Goal: Find specific page/section: Find specific page/section

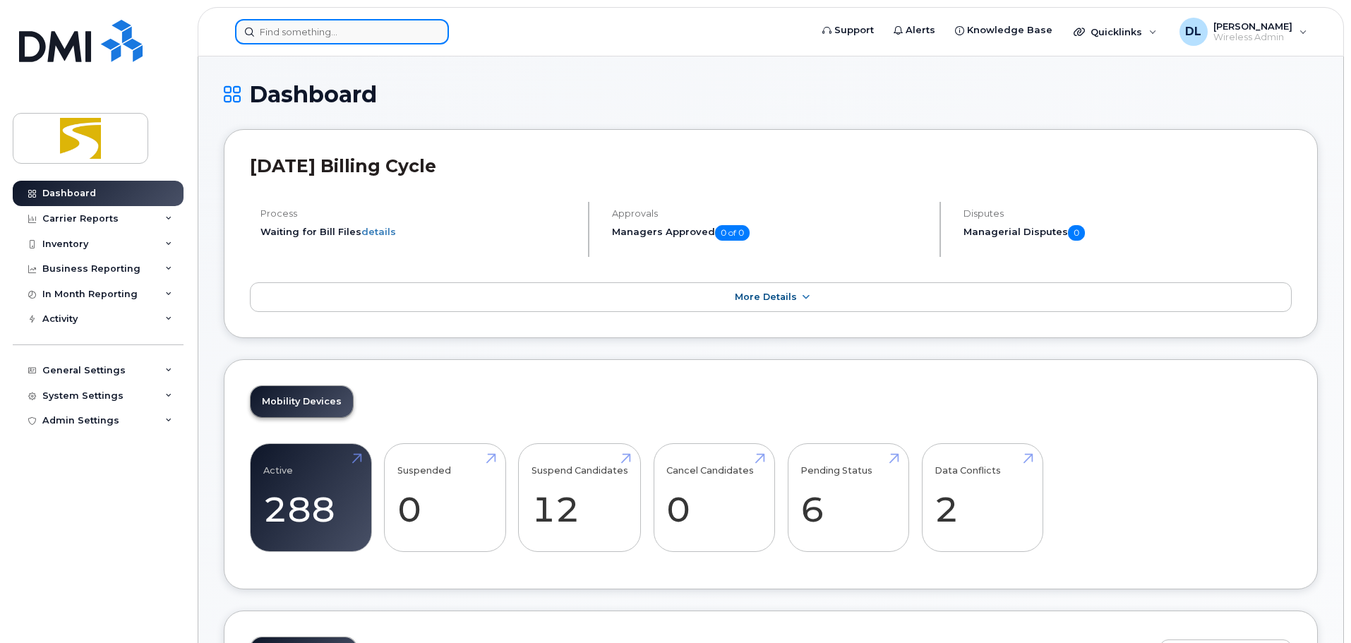
click at [293, 23] on input at bounding box center [342, 31] width 214 height 25
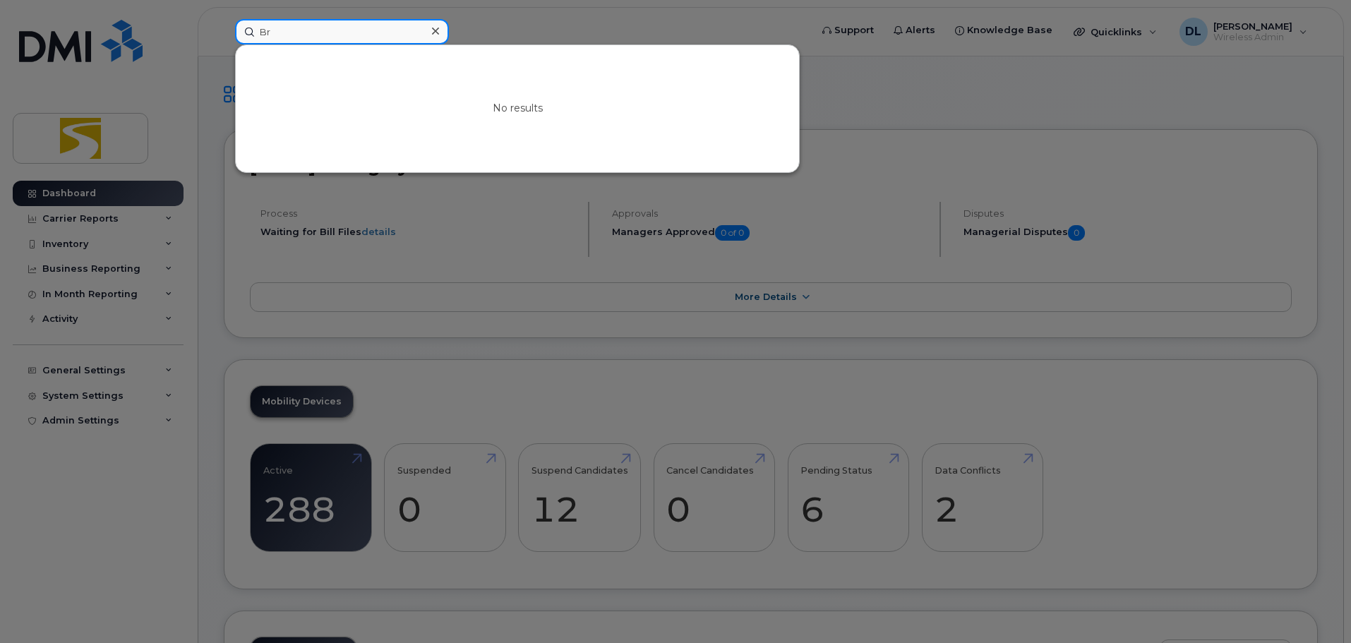
type input "B"
drag, startPoint x: 334, startPoint y: 28, endPoint x: 239, endPoint y: 34, distance: 96.2
click at [239, 34] on input "[PERSON_NAME]" at bounding box center [342, 31] width 214 height 25
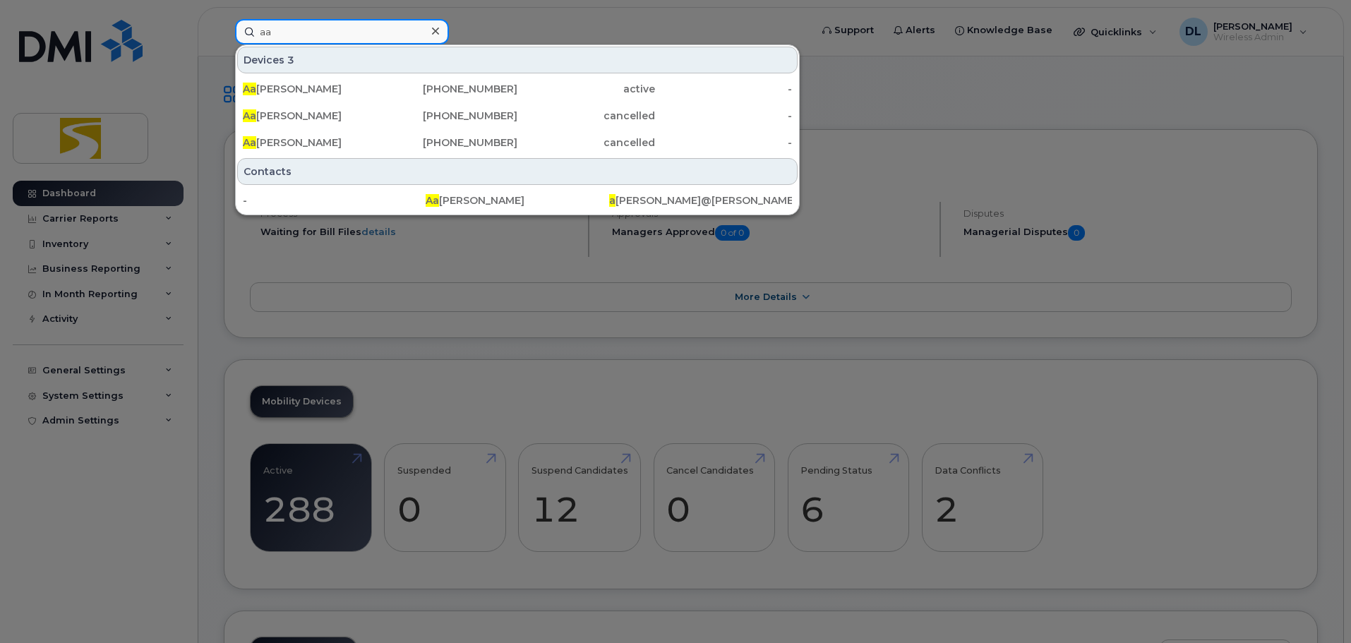
type input "a"
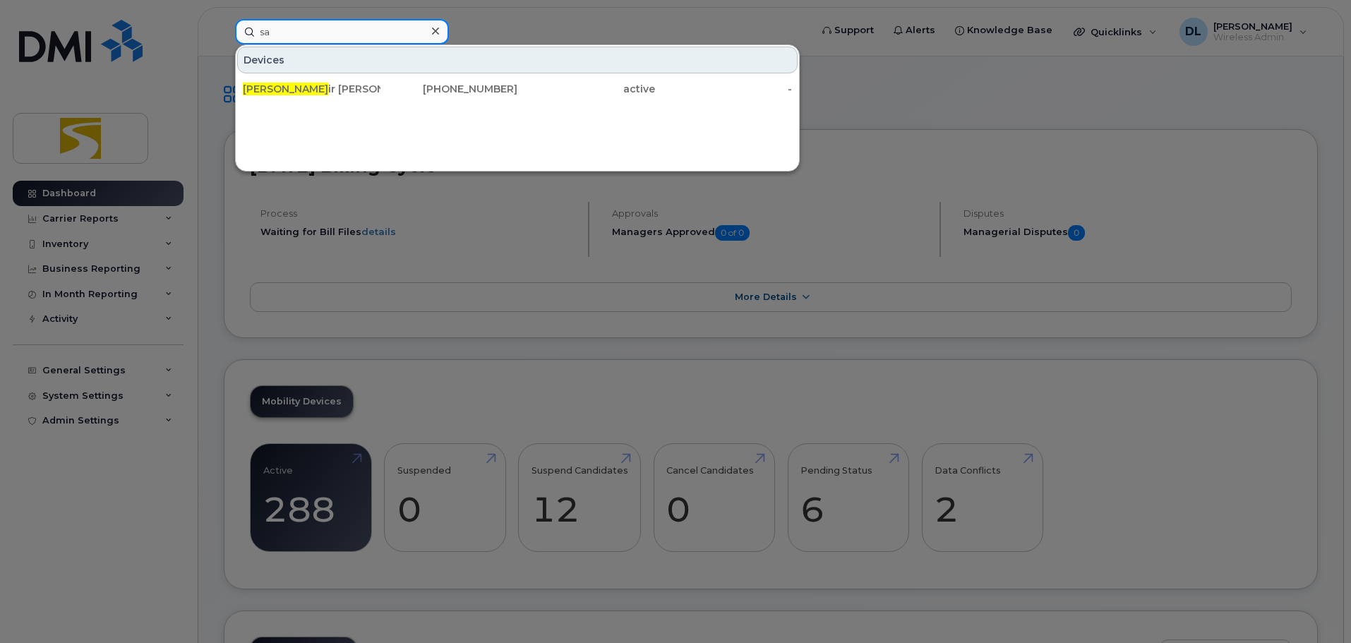
type input "s"
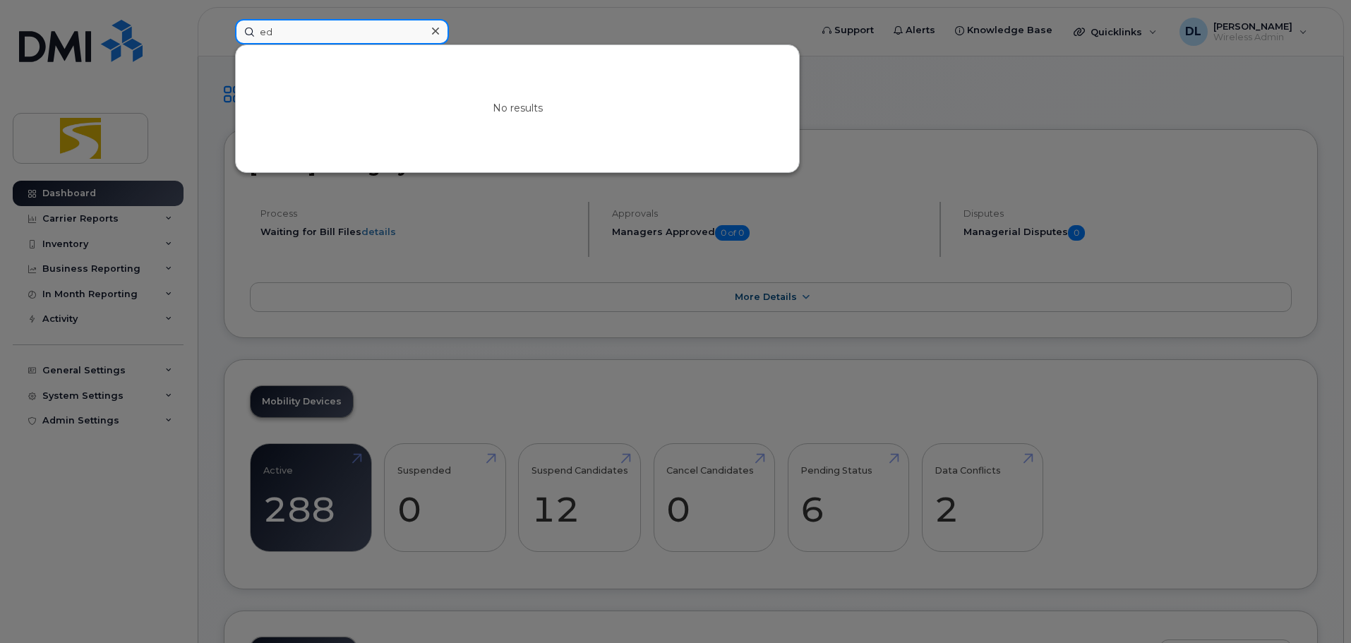
type input "e"
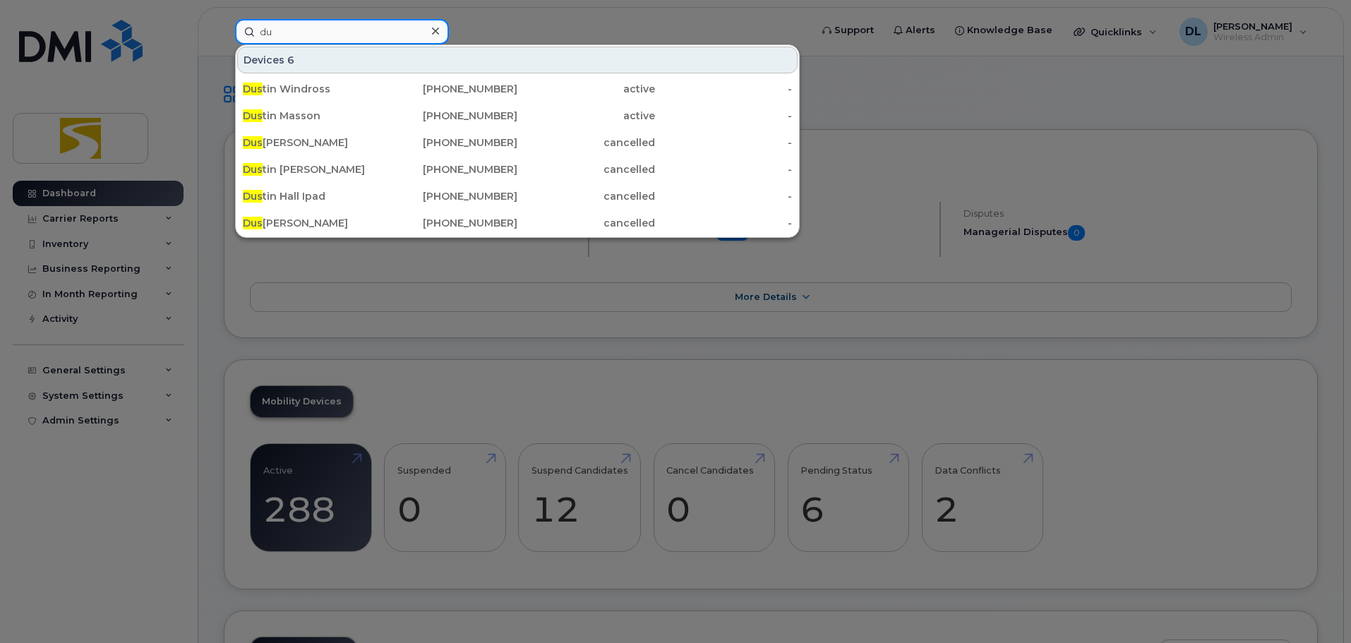
type input "d"
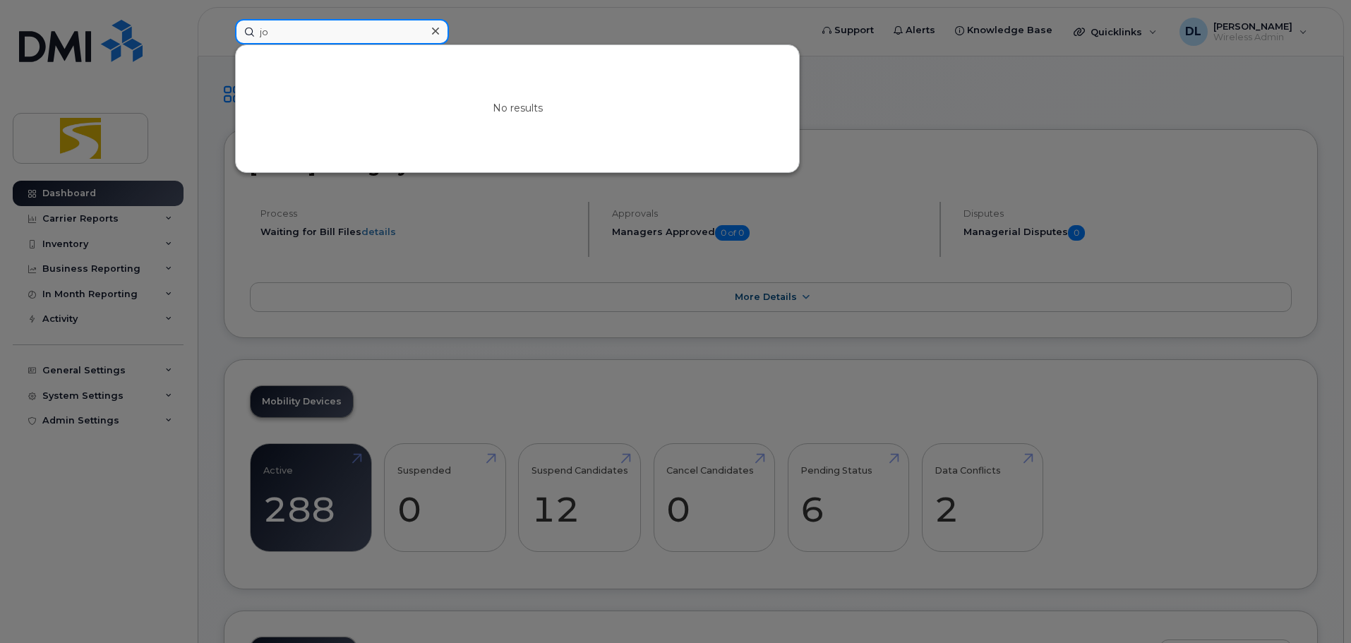
type input "j"
type input "F"
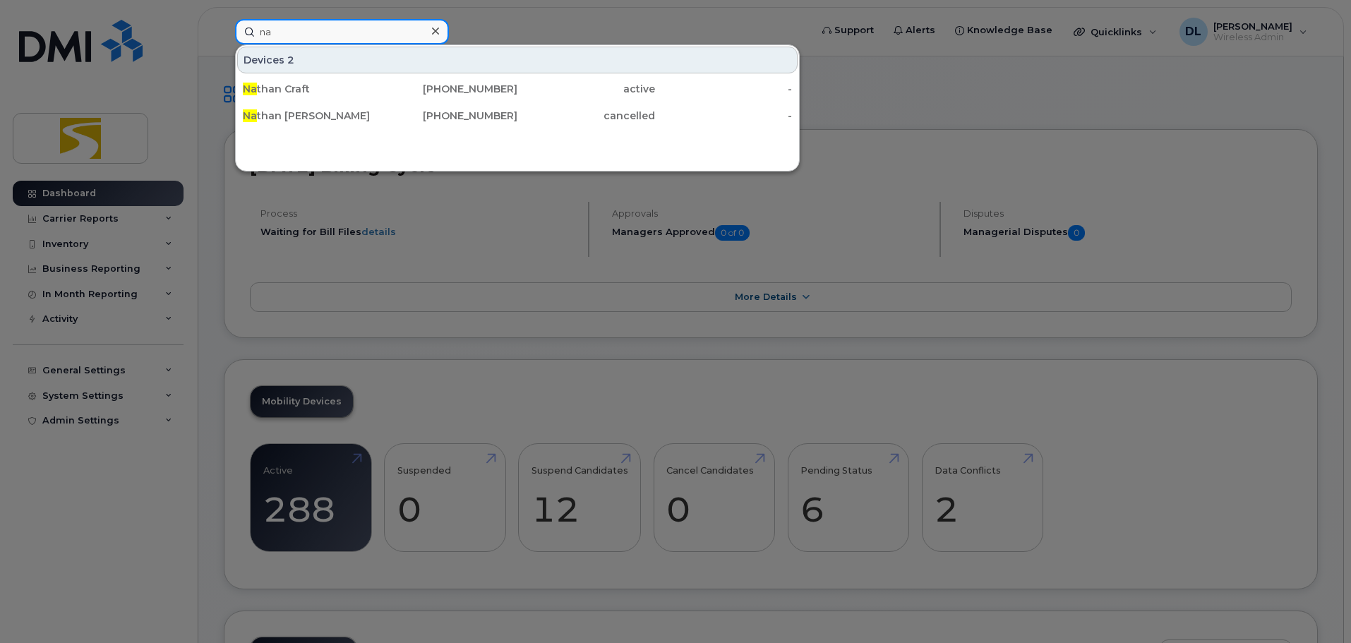
type input "n"
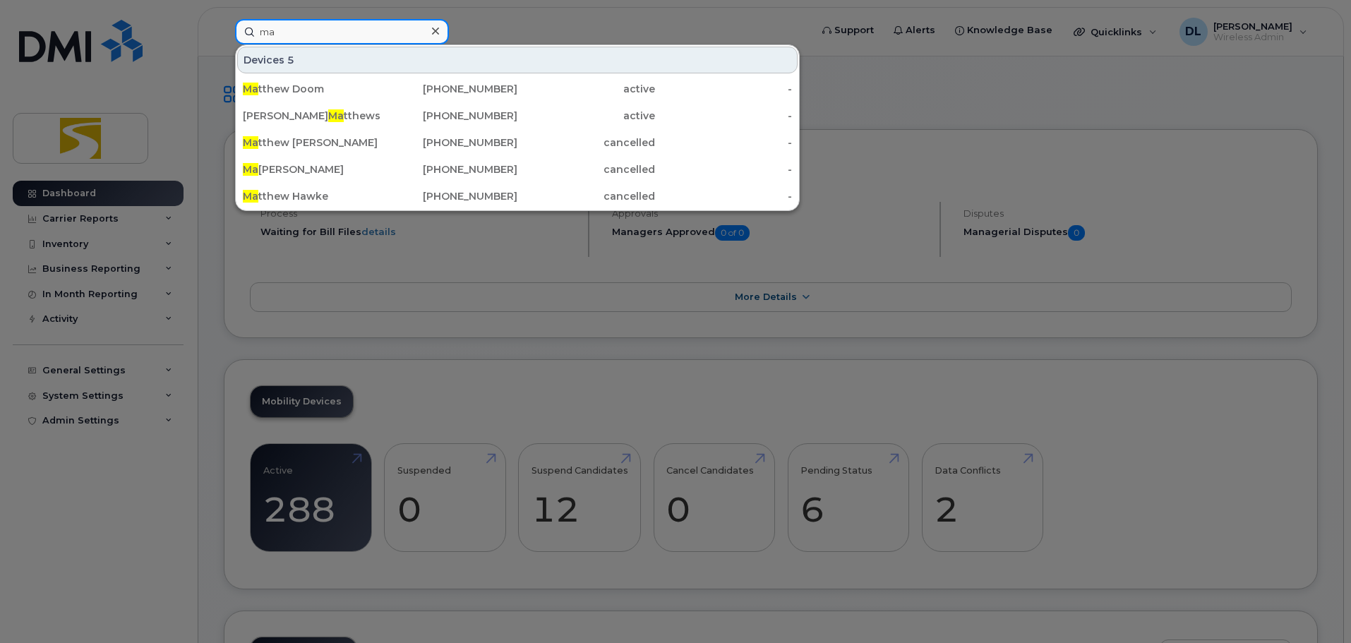
type input "m"
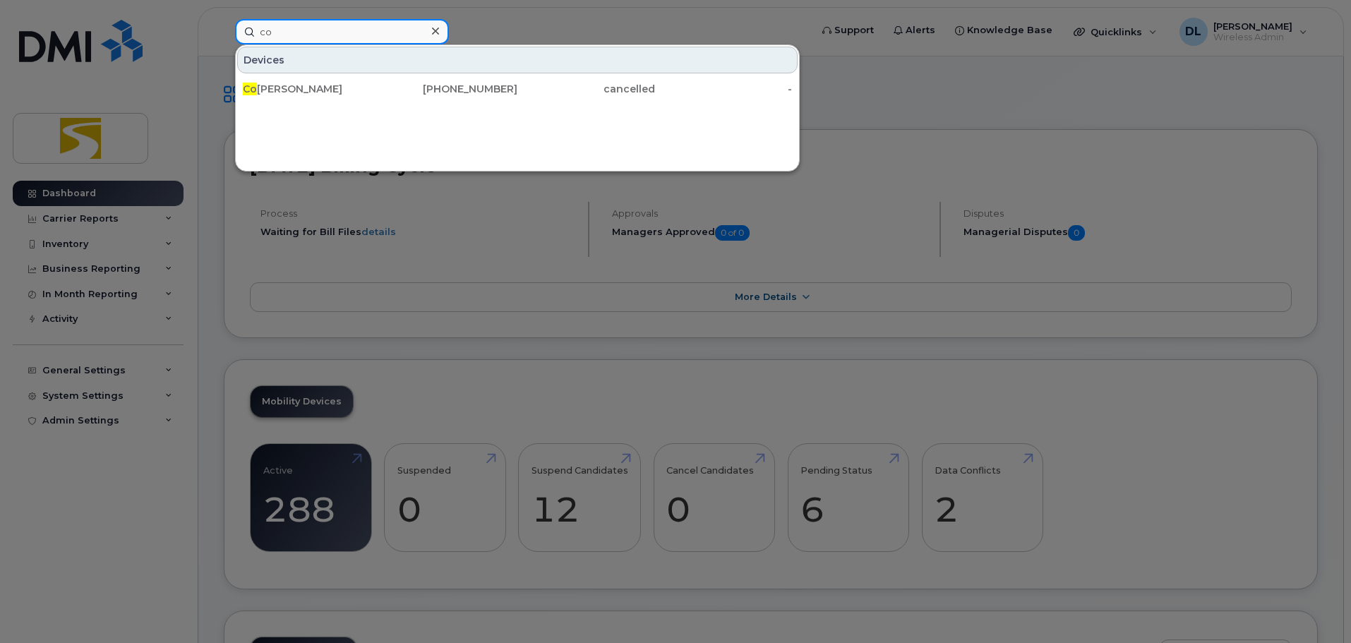
type input "c"
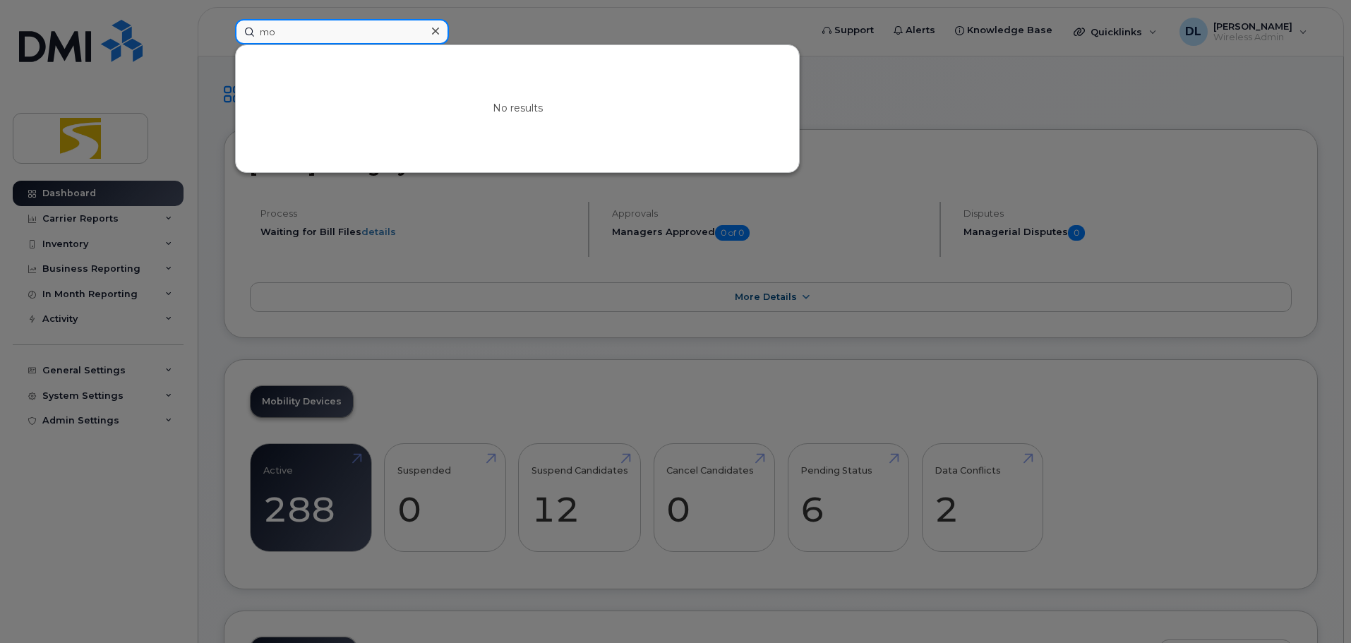
type input "m"
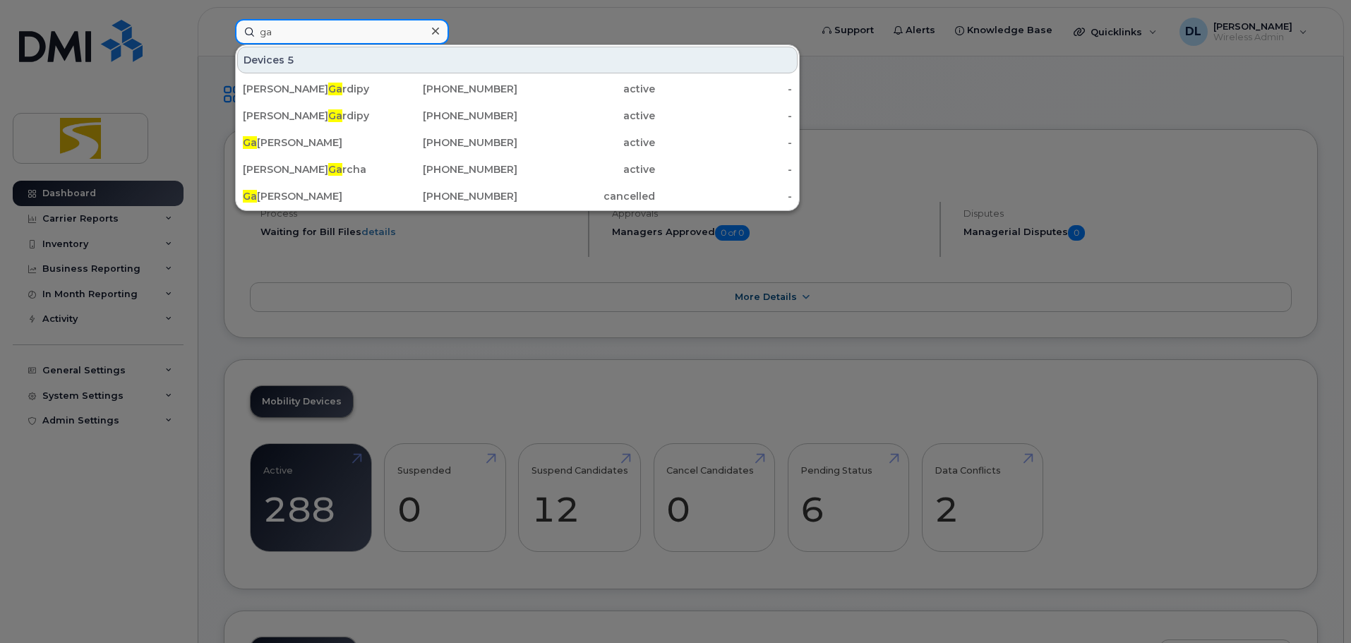
type input "g"
